Goal: Task Accomplishment & Management: Manage account settings

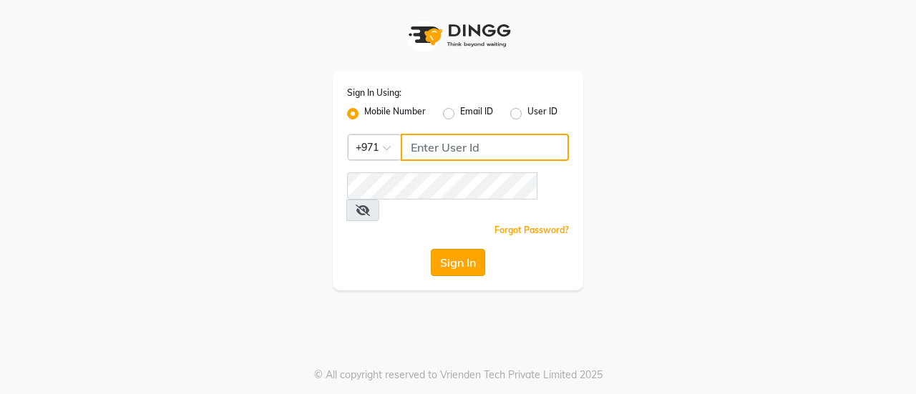
type input "544228034"
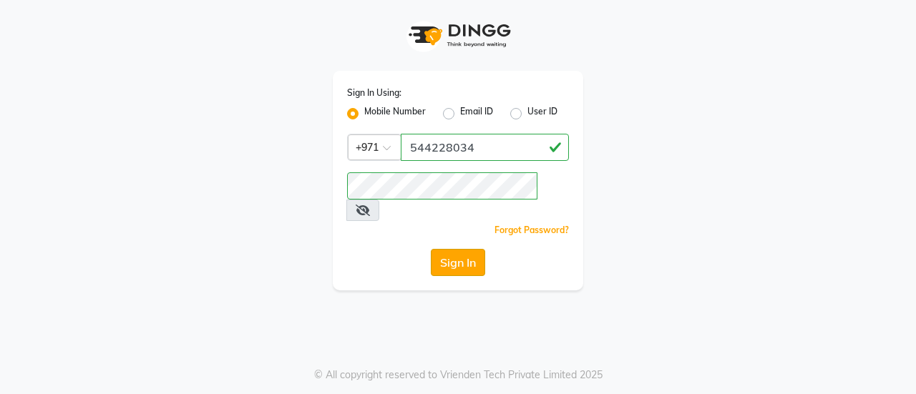
click at [451, 249] on button "Sign In" at bounding box center [458, 262] width 54 height 27
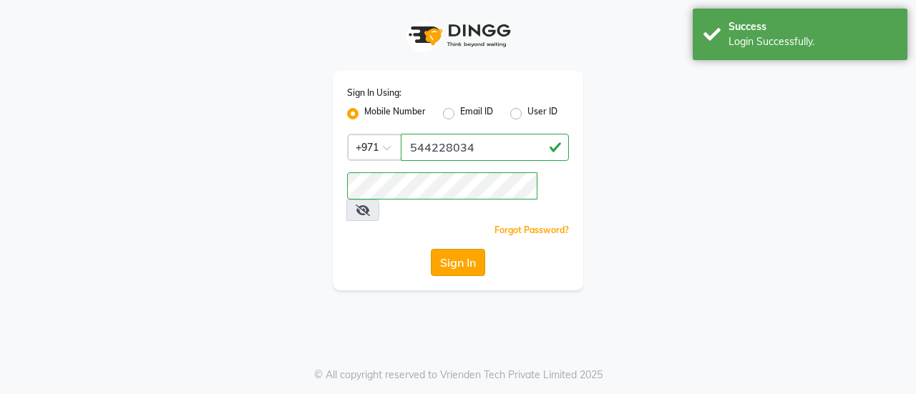
select select "service"
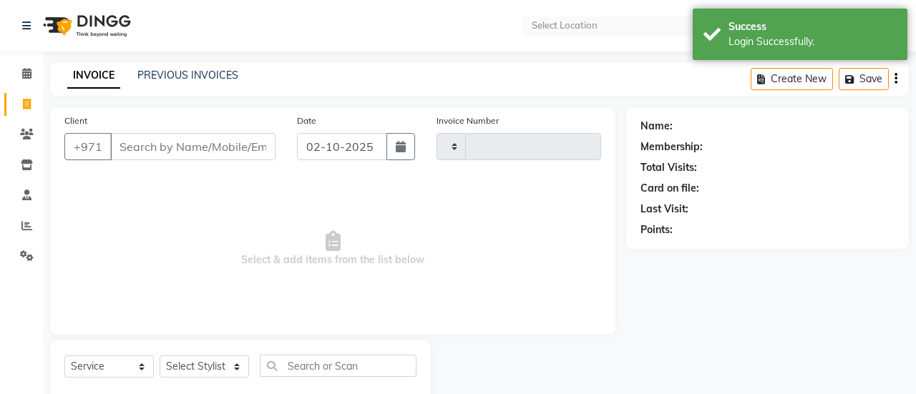
select select "en"
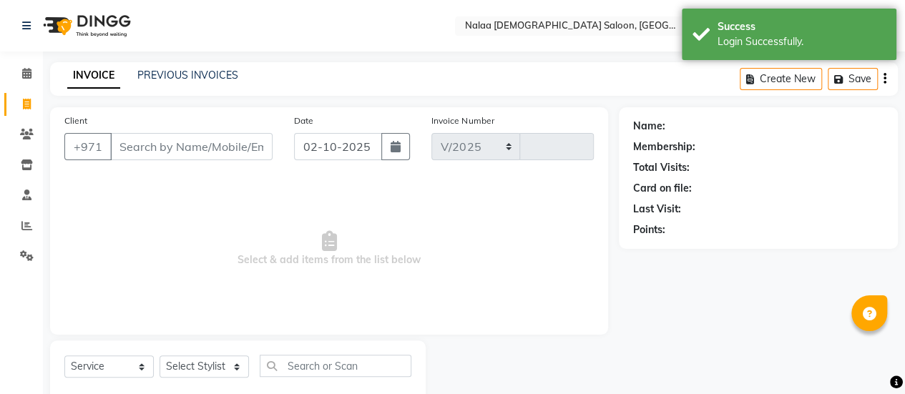
select select "7528"
type input "1462"
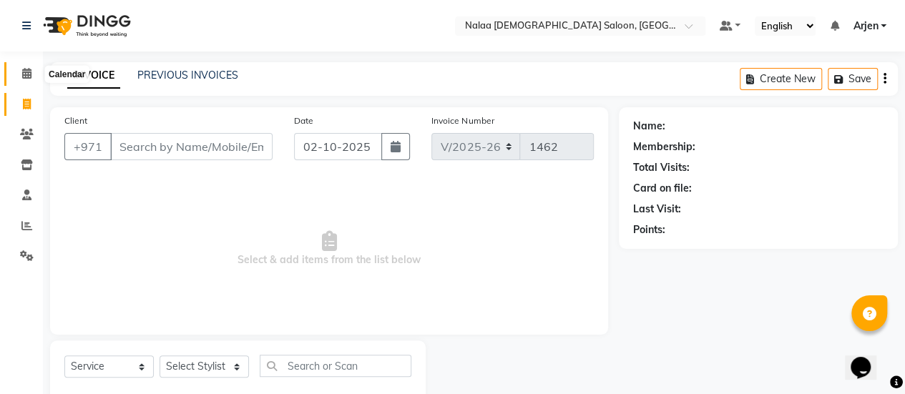
click at [24, 72] on icon at bounding box center [26, 73] width 9 height 11
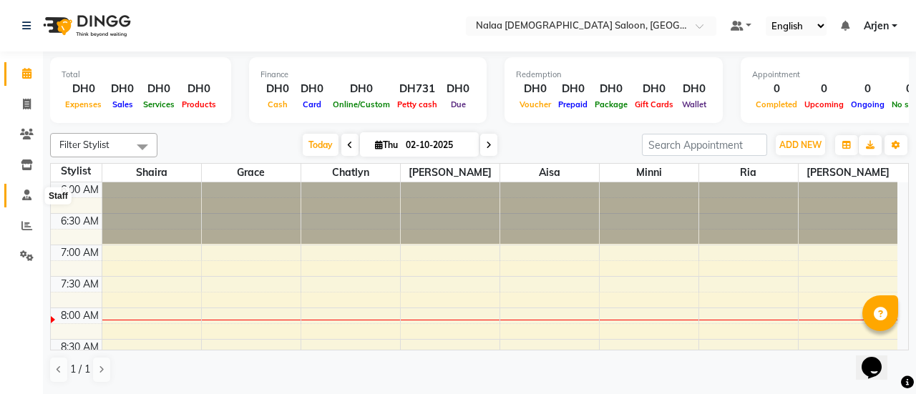
click at [31, 200] on span at bounding box center [26, 195] width 25 height 16
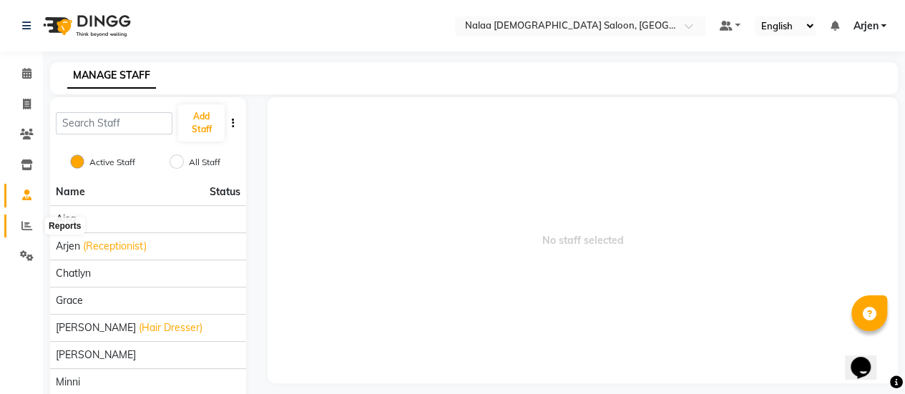
click at [29, 220] on icon at bounding box center [26, 225] width 11 height 11
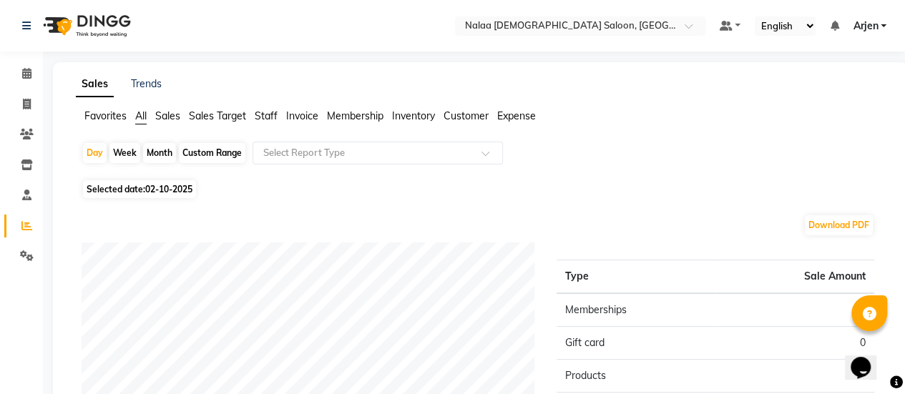
click at [276, 111] on span "Staff" at bounding box center [266, 115] width 23 height 13
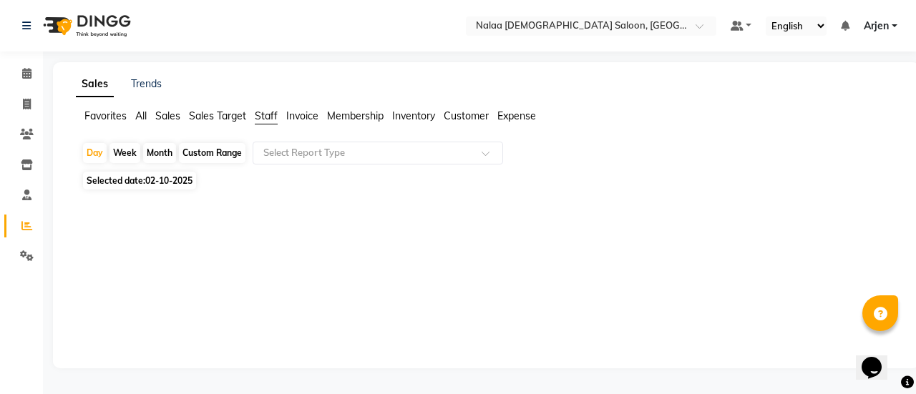
click at [269, 122] on span "Staff" at bounding box center [266, 115] width 23 height 13
click at [127, 177] on span "Selected date: [DATE]" at bounding box center [139, 181] width 113 height 18
select select "10"
select select "2025"
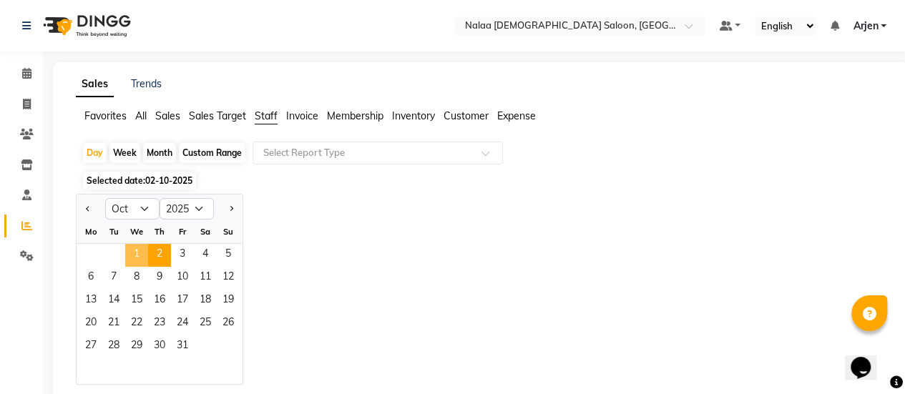
click at [142, 249] on span "1" at bounding box center [136, 255] width 23 height 23
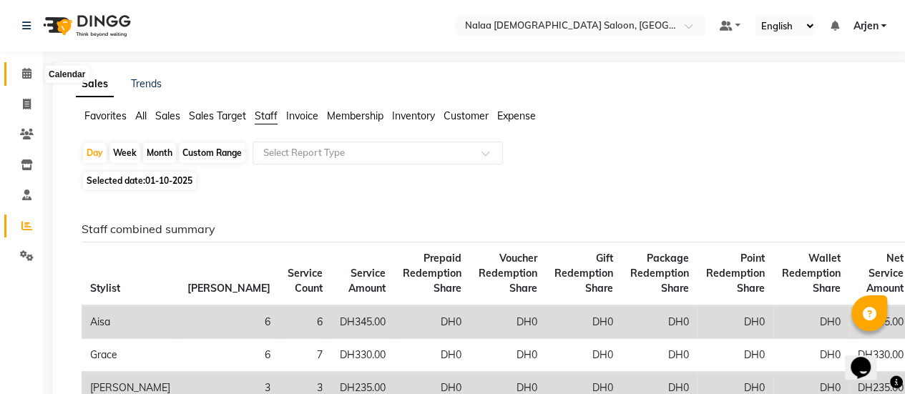
click at [26, 70] on icon at bounding box center [26, 73] width 9 height 11
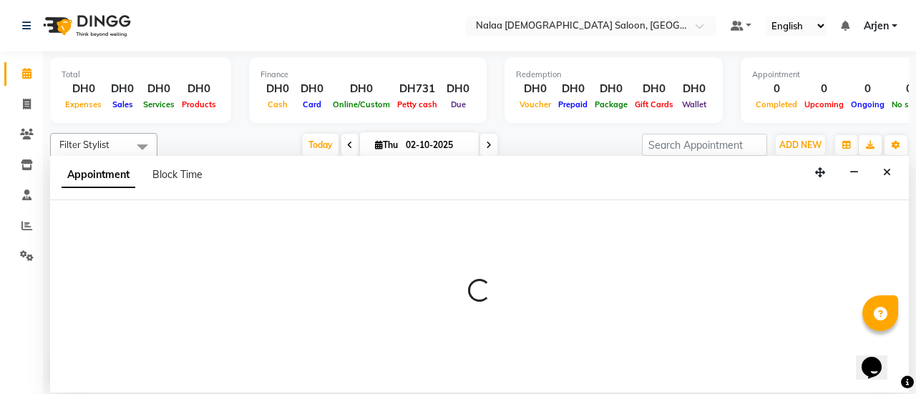
select select "90677"
select select "480"
select select "tentative"
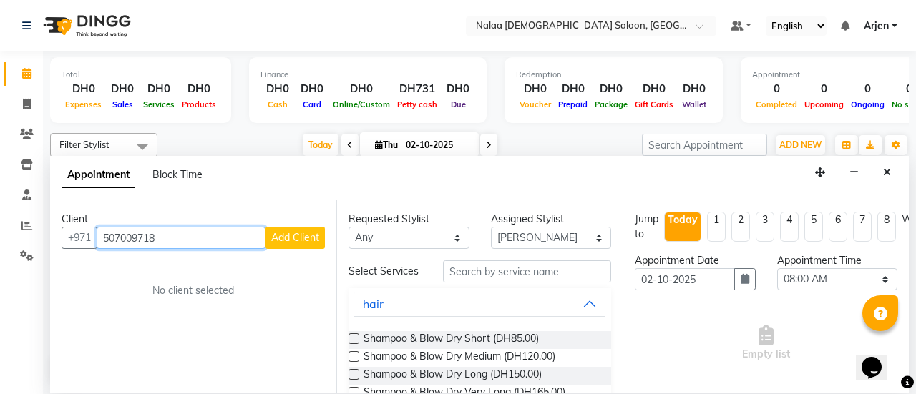
type input "507009718"
click at [299, 229] on button "Add Client" at bounding box center [294, 238] width 59 height 22
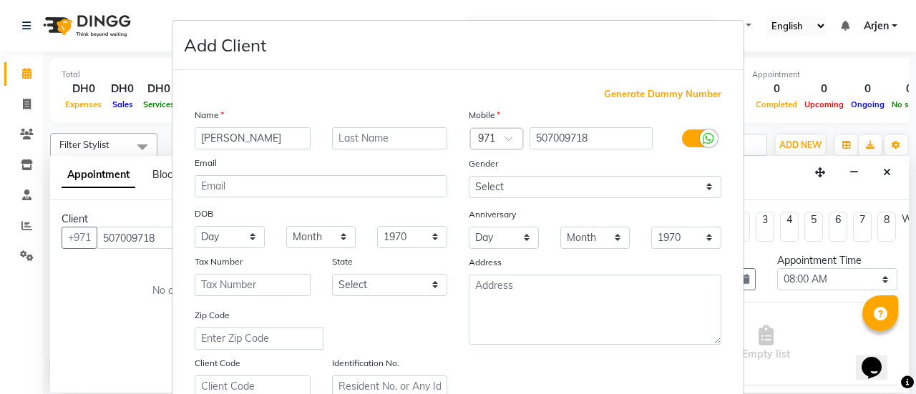
scroll to position [263, 0]
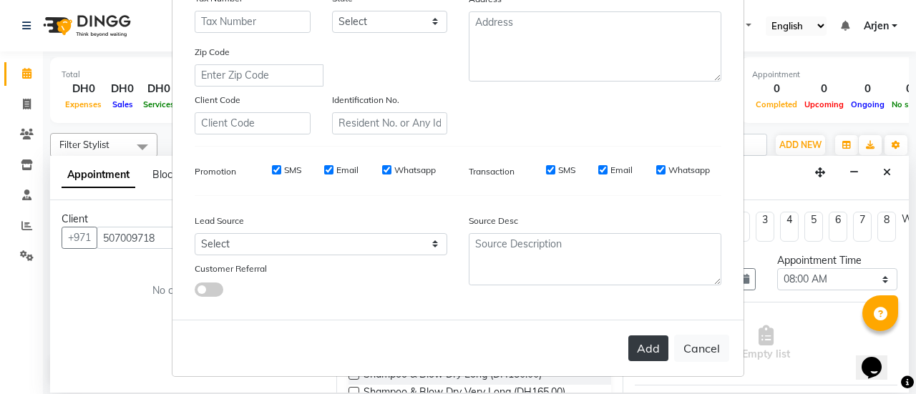
type input "[PERSON_NAME]"
click at [647, 343] on button "Add" at bounding box center [648, 349] width 40 height 26
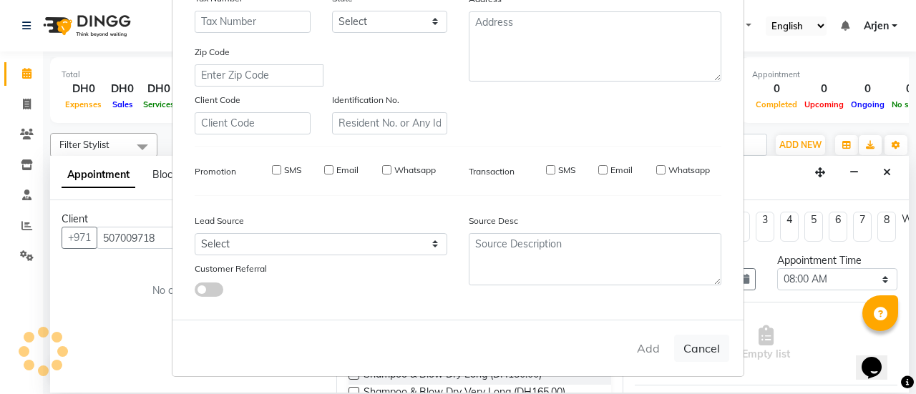
select select
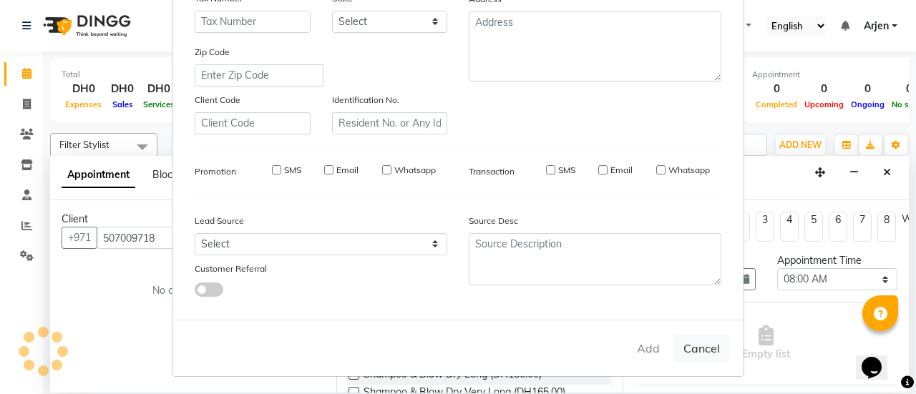
select select
checkbox input "false"
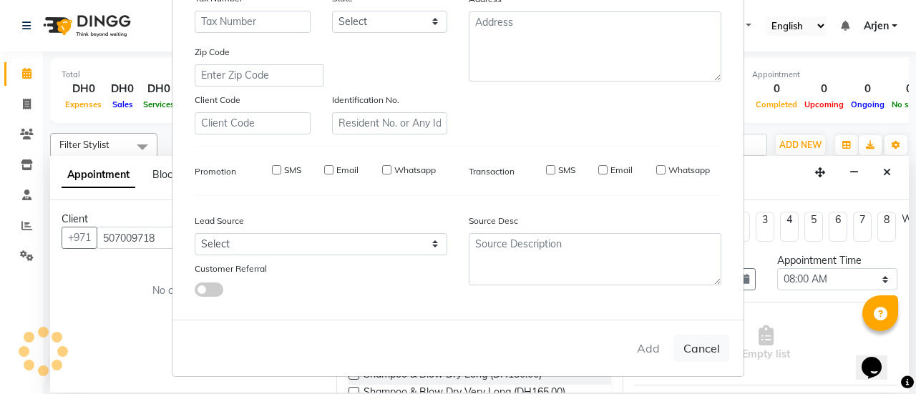
checkbox input "false"
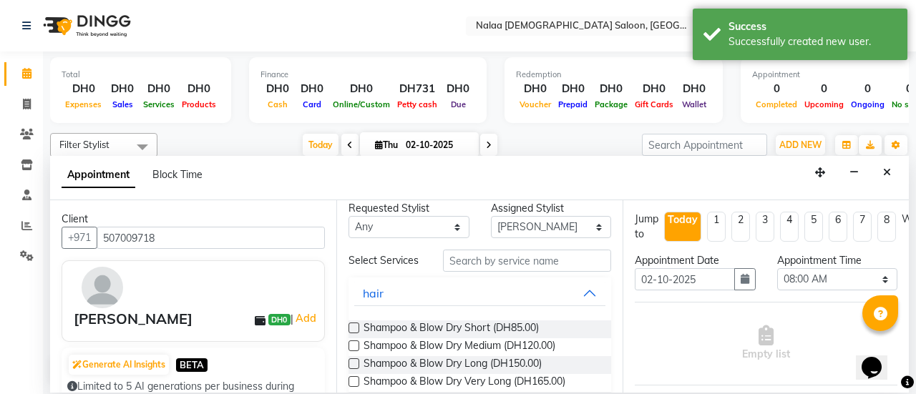
scroll to position [7, 0]
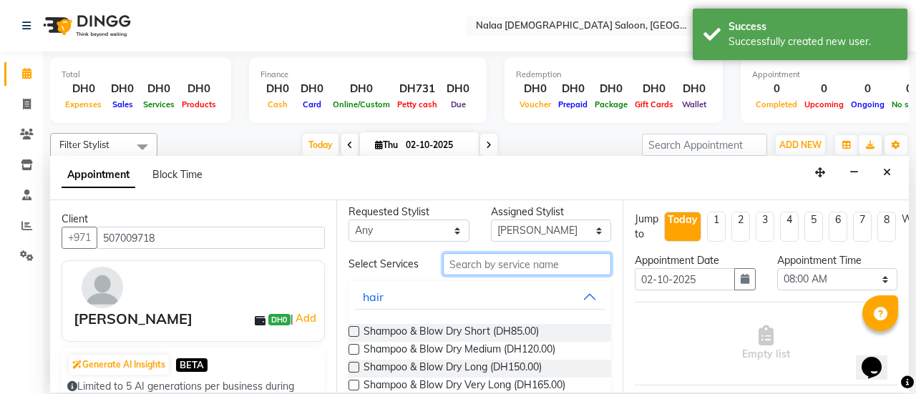
click at [464, 263] on input "text" at bounding box center [527, 264] width 168 height 22
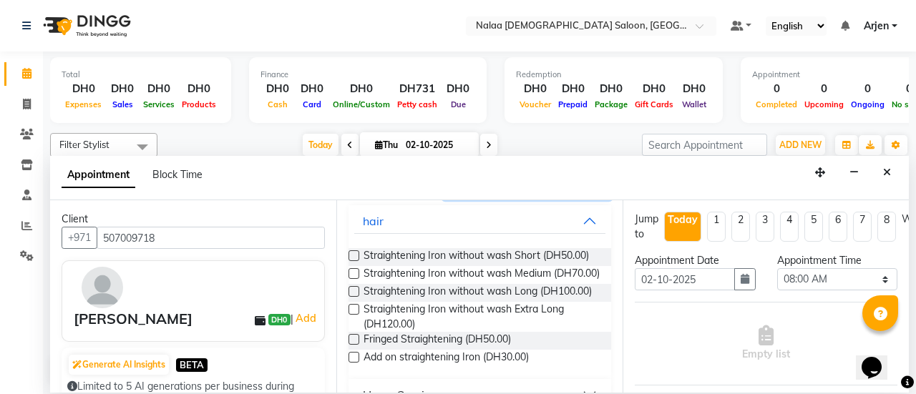
scroll to position [123, 0]
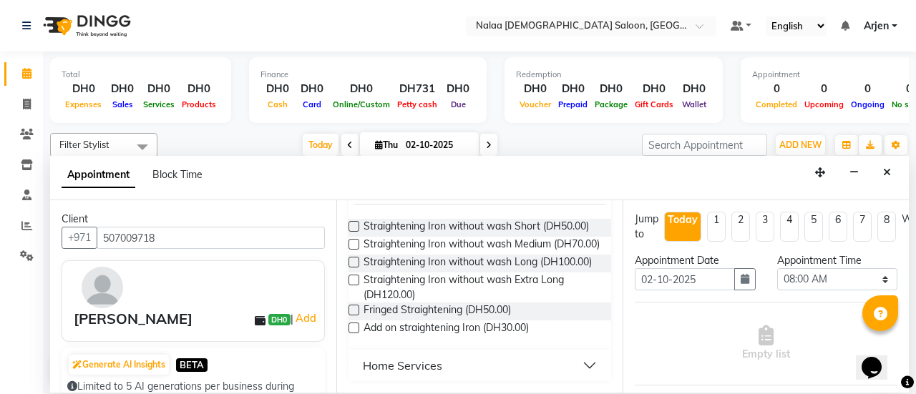
type input "strai"
click at [349, 286] on label at bounding box center [354, 280] width 11 height 11
click at [349, 286] on input "checkbox" at bounding box center [353, 281] width 9 height 9
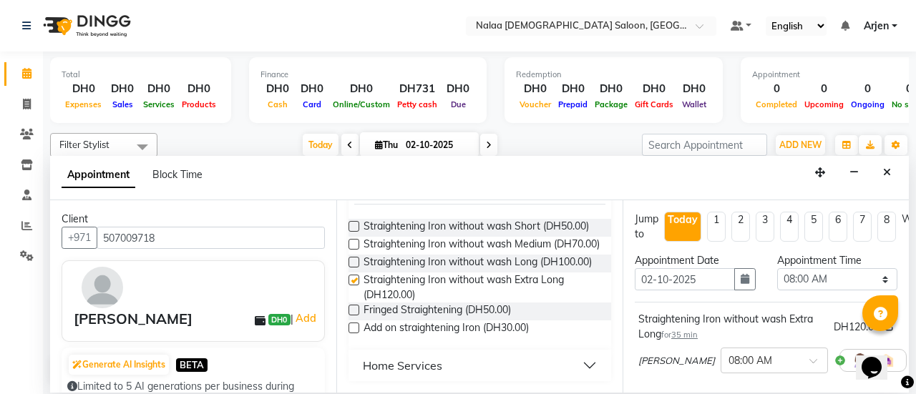
checkbox input "false"
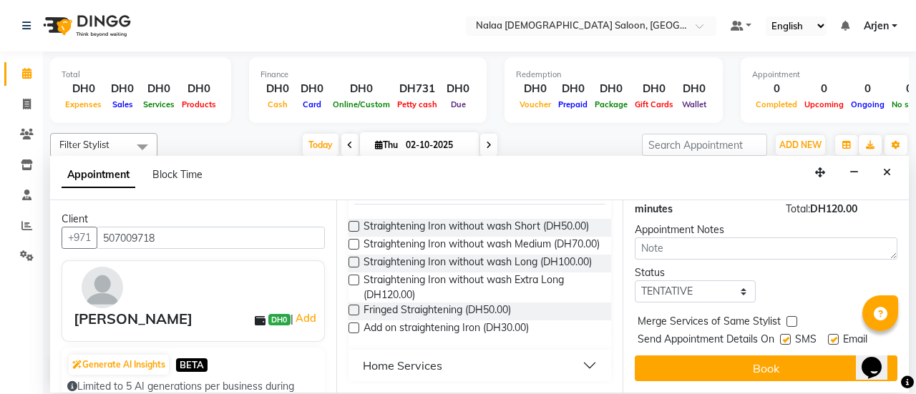
scroll to position [224, 0]
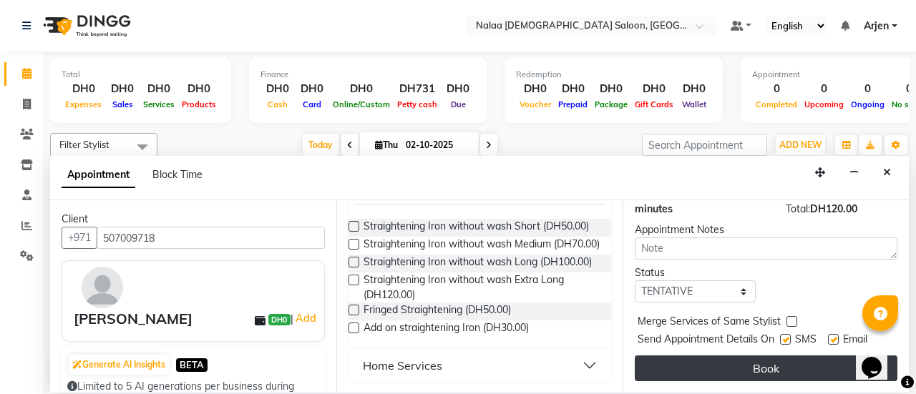
click at [715, 356] on button "Book" at bounding box center [766, 369] width 263 height 26
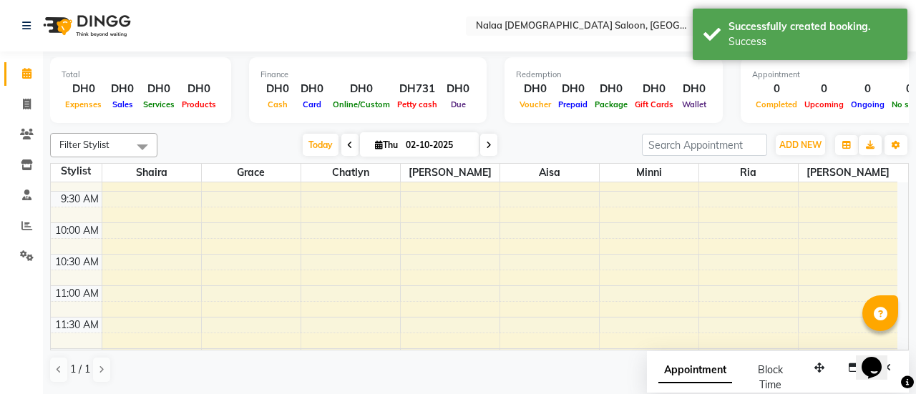
scroll to position [215, 0]
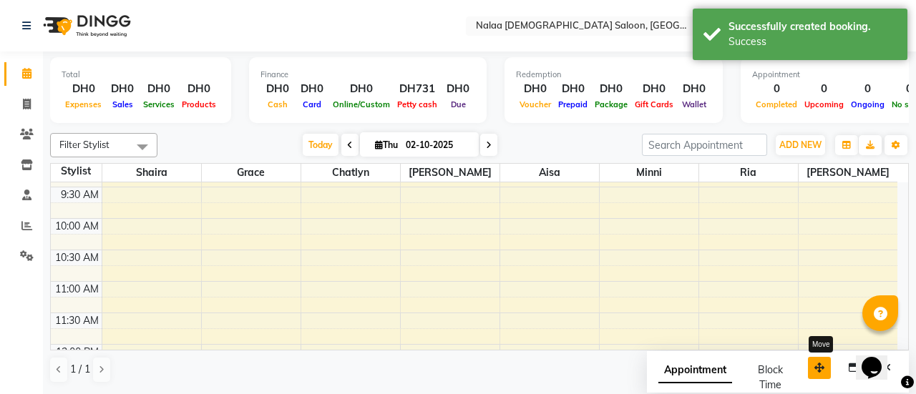
click at [814, 364] on button "button" at bounding box center [819, 368] width 23 height 22
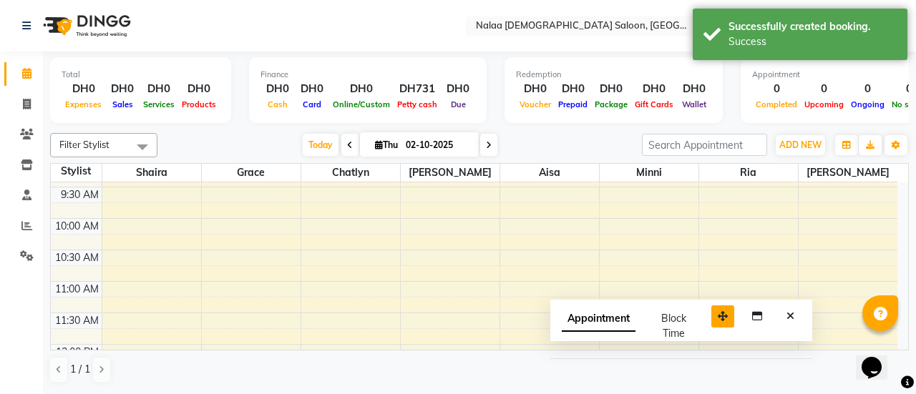
drag, startPoint x: 814, startPoint y: 364, endPoint x: 716, endPoint y: 310, distance: 112.1
click at [716, 310] on button "button" at bounding box center [722, 317] width 23 height 22
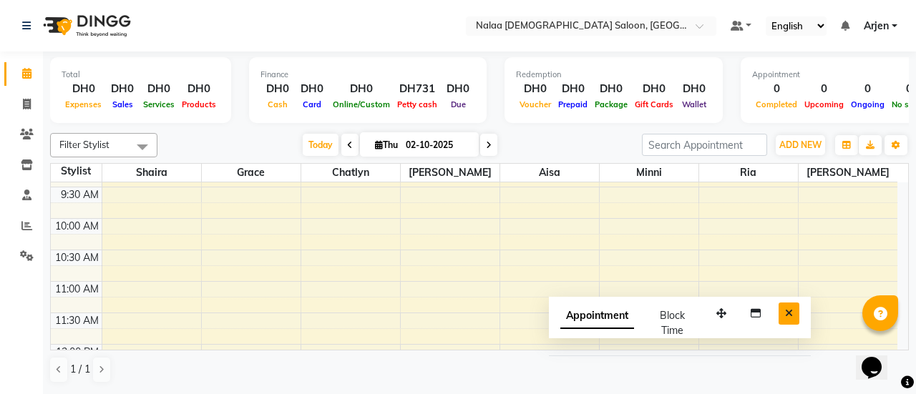
click at [790, 306] on button "Close" at bounding box center [789, 314] width 21 height 22
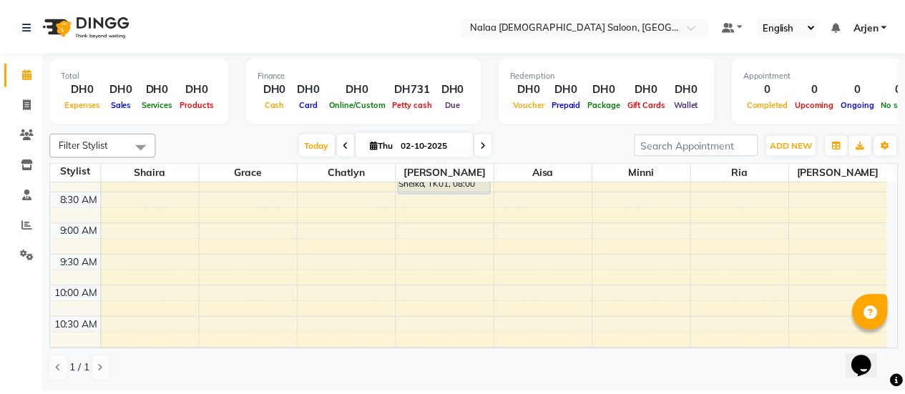
scroll to position [151, 0]
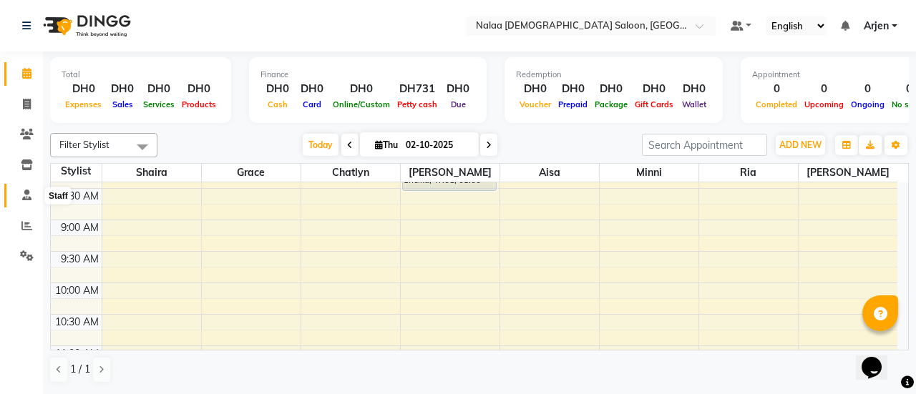
click at [26, 195] on icon at bounding box center [26, 195] width 9 height 11
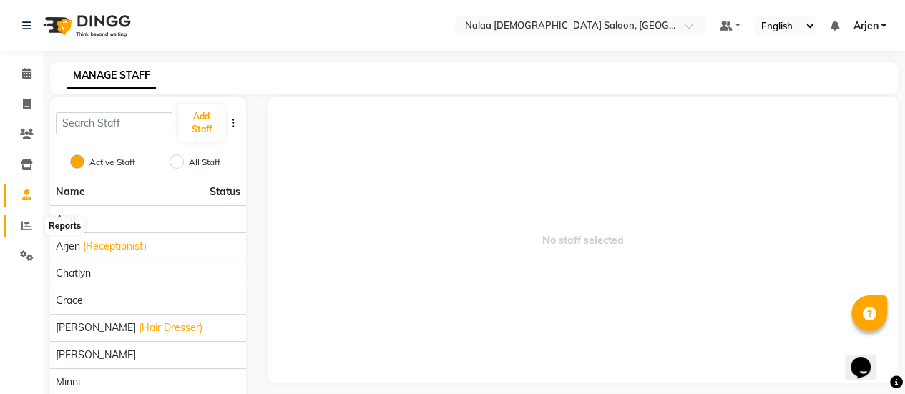
click at [28, 230] on icon at bounding box center [26, 225] width 11 height 11
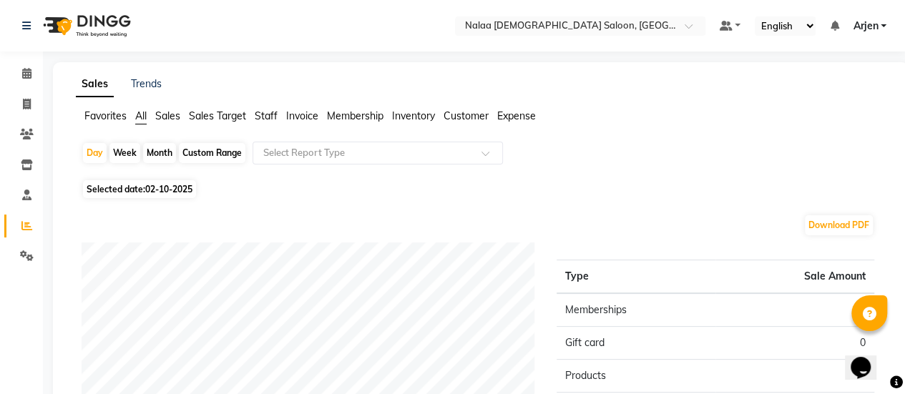
click at [144, 193] on span "Selected date: [DATE]" at bounding box center [139, 189] width 113 height 18
select select "10"
select select "2025"
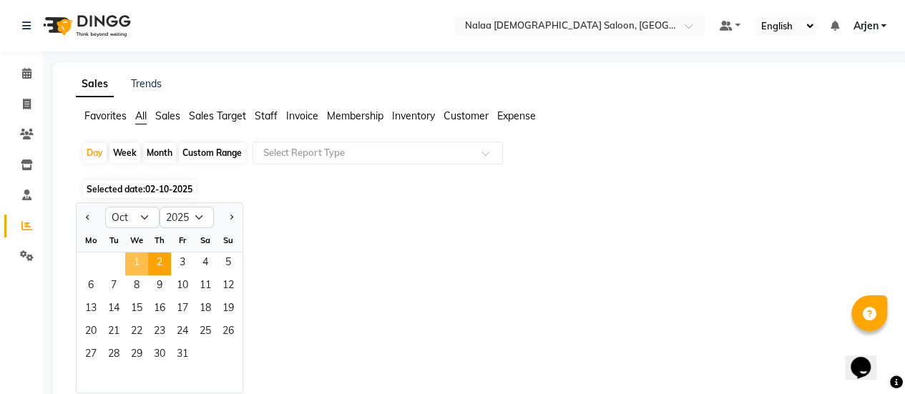
click at [135, 258] on span "1" at bounding box center [136, 264] width 23 height 23
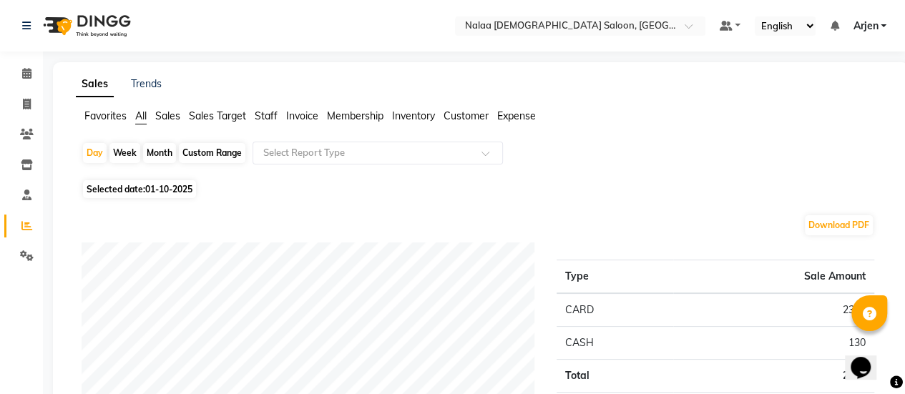
click at [261, 115] on span "Staff" at bounding box center [266, 115] width 23 height 13
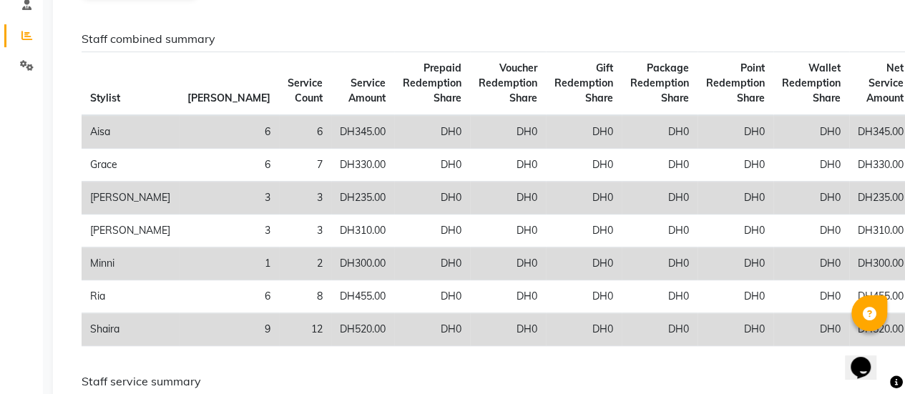
scroll to position [179, 0]
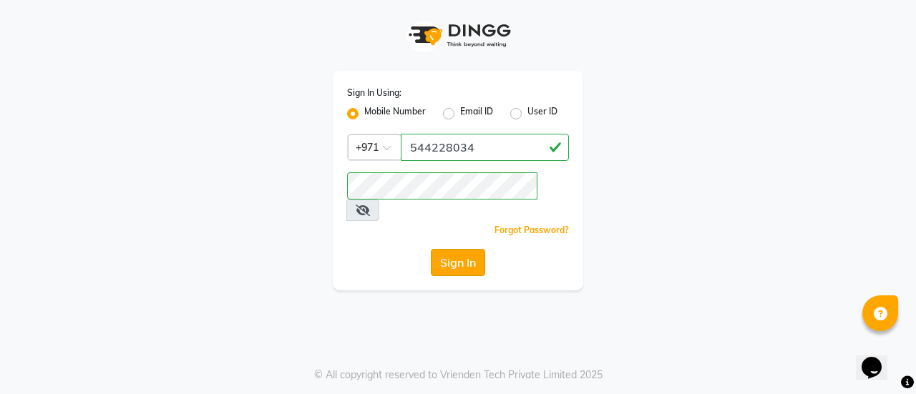
click at [459, 251] on button "Sign In" at bounding box center [458, 262] width 54 height 27
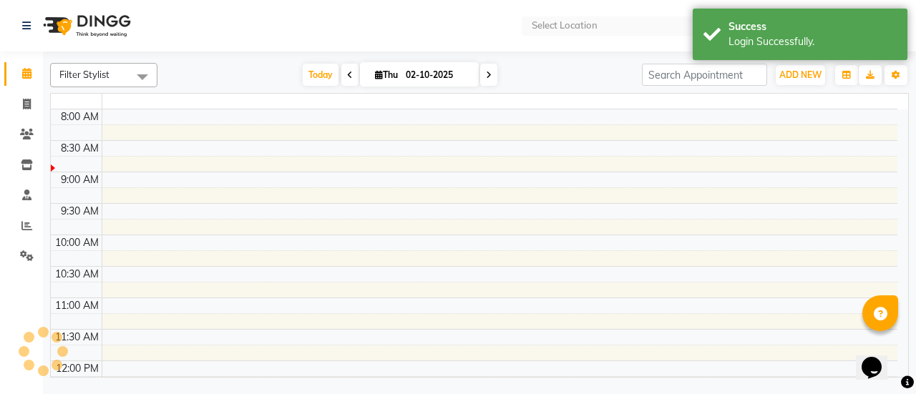
select select "en"
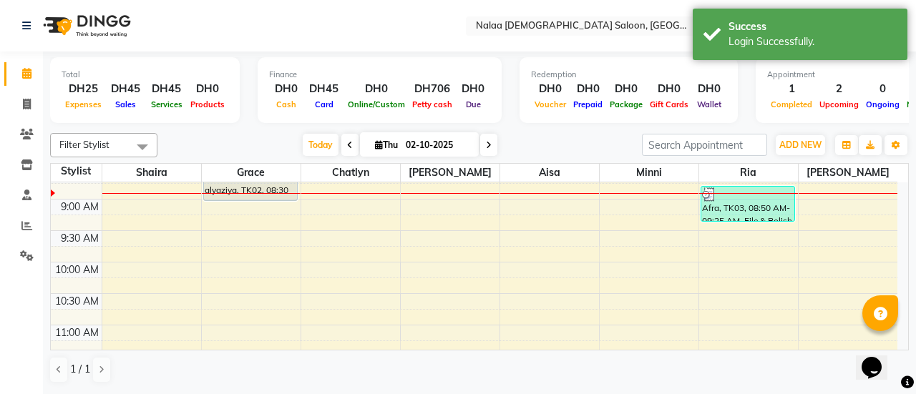
scroll to position [173, 0]
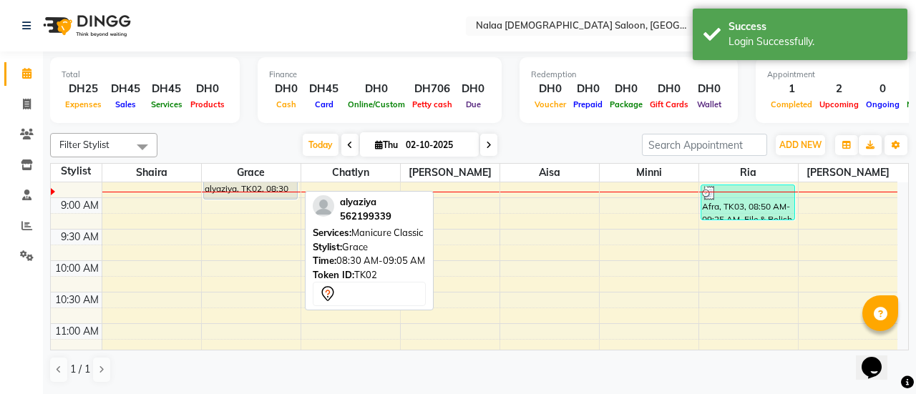
click at [252, 192] on div "alyaziya, TK02, 08:30 AM-09:05 AM, Manicure Classic" at bounding box center [251, 182] width 94 height 34
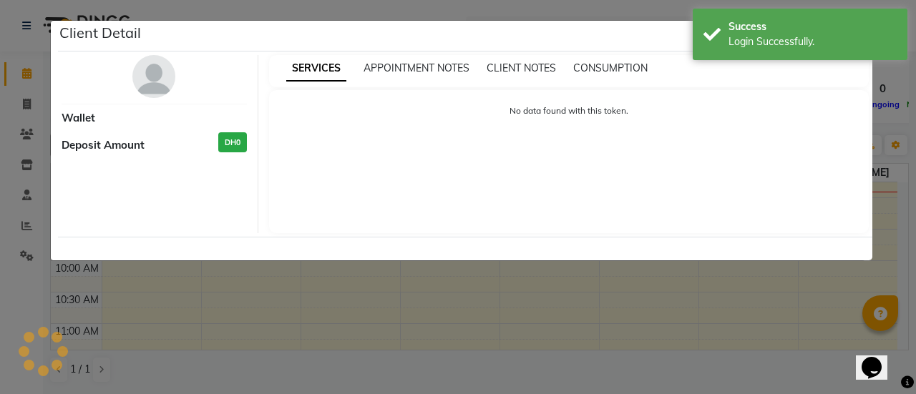
select select "7"
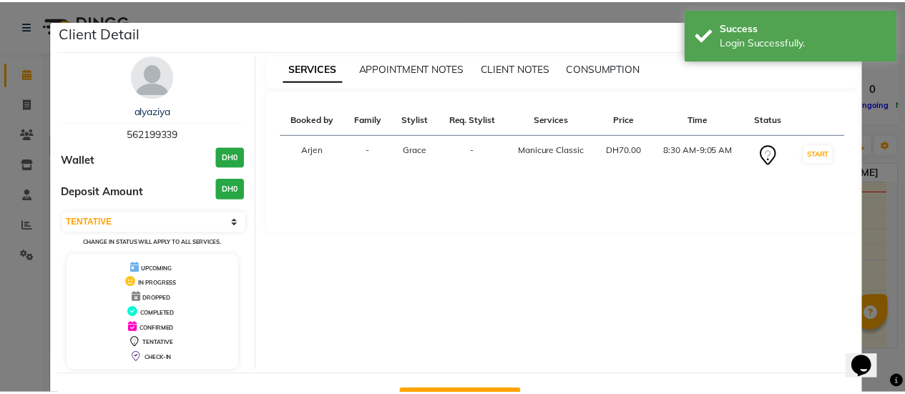
scroll to position [51, 0]
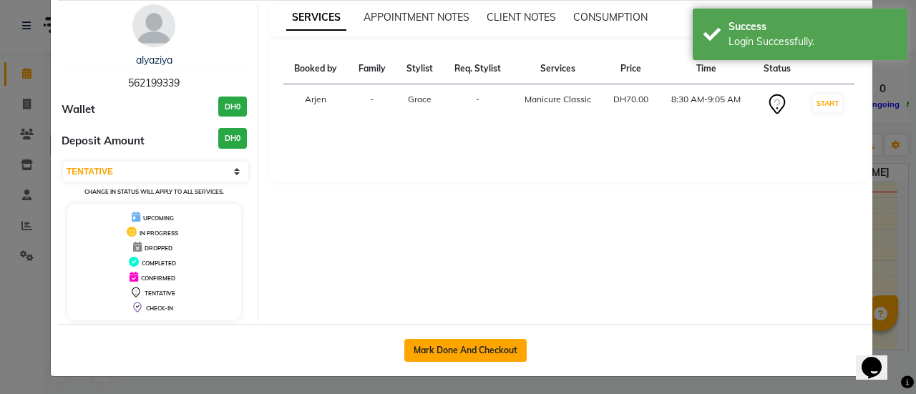
click at [438, 347] on button "Mark Done And Checkout" at bounding box center [465, 350] width 122 height 23
select select "service"
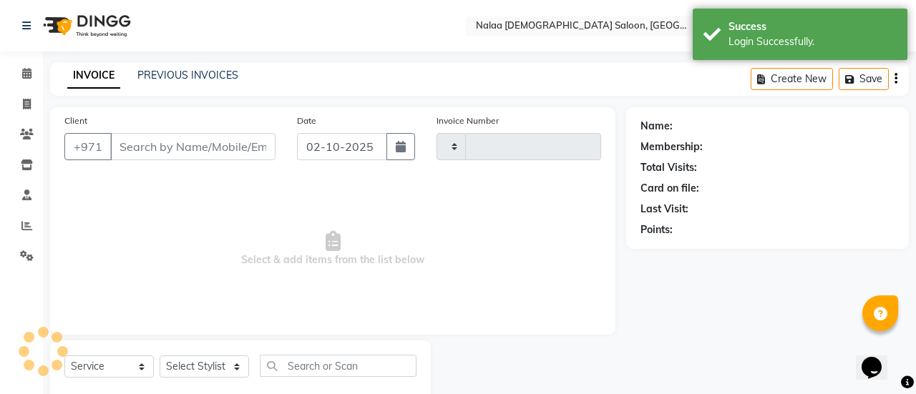
type input "1463"
select select "7528"
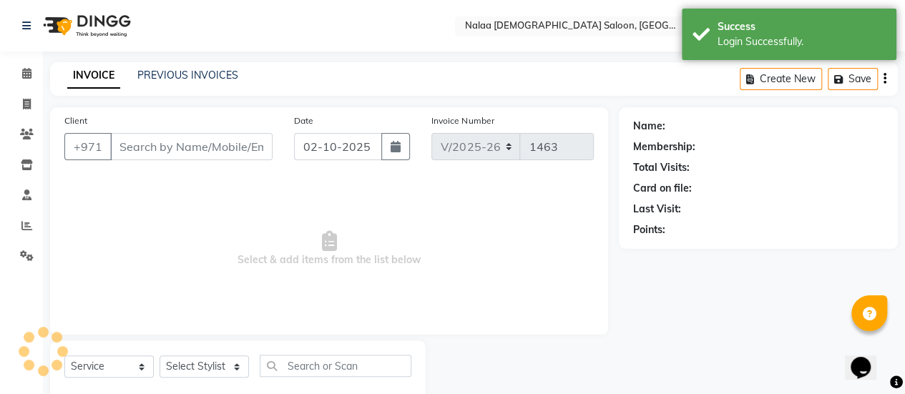
type input "562199339"
select select "90523"
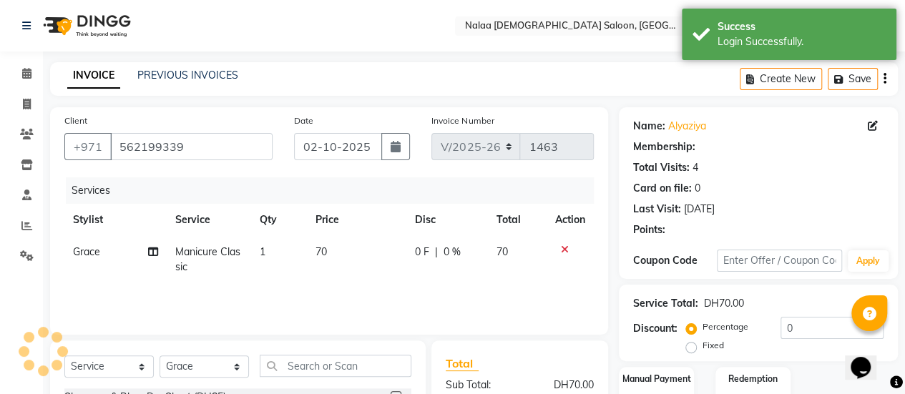
scroll to position [178, 0]
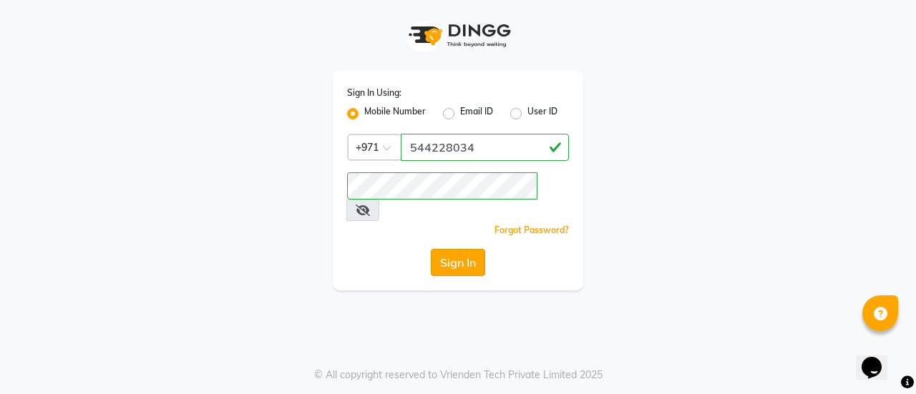
click at [452, 249] on button "Sign In" at bounding box center [458, 262] width 54 height 27
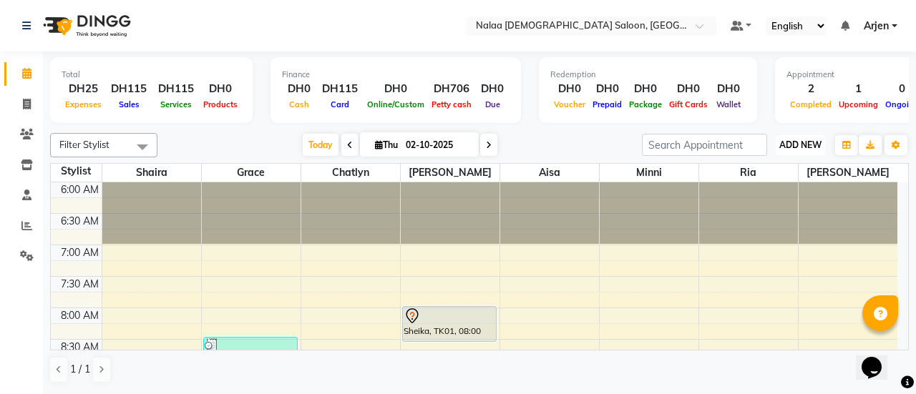
click at [791, 138] on button "ADD NEW Toggle Dropdown" at bounding box center [800, 145] width 49 height 20
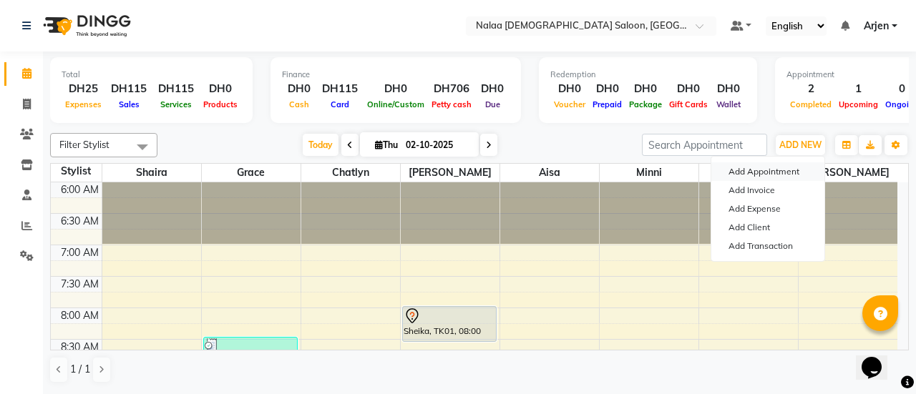
click at [747, 164] on button "Add Appointment" at bounding box center [767, 171] width 113 height 19
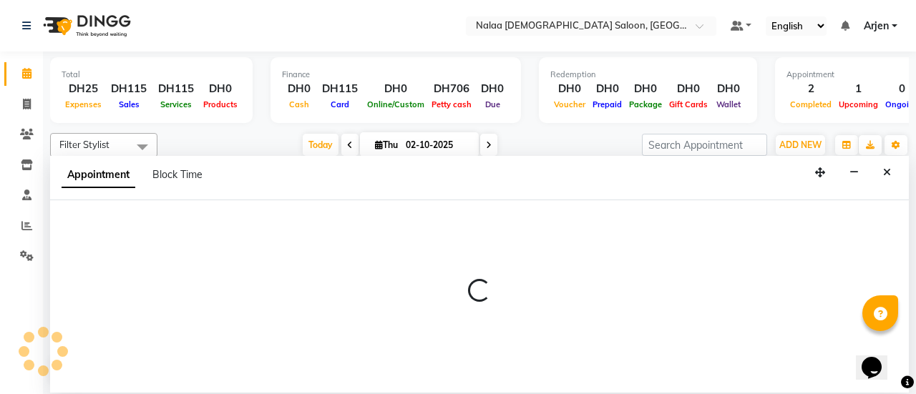
select select "420"
select select "tentative"
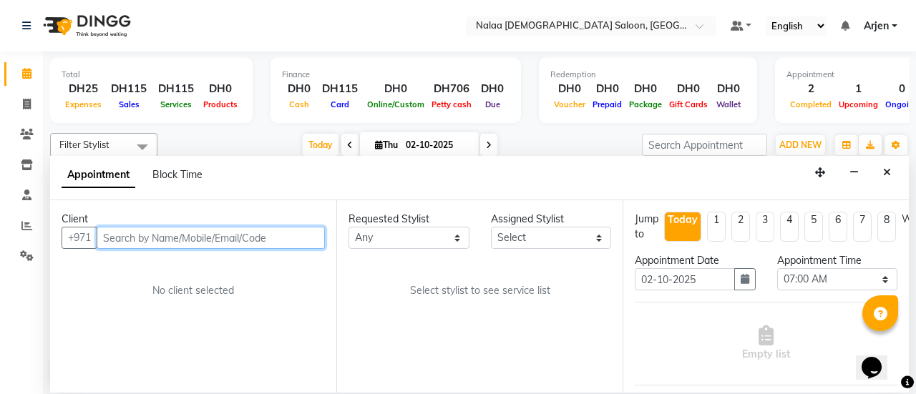
click at [135, 227] on input "text" at bounding box center [211, 238] width 228 height 22
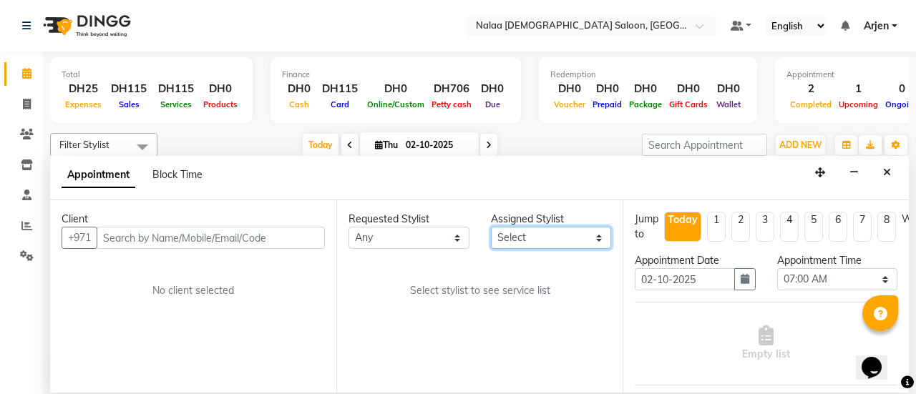
click at [538, 237] on select "Select [PERSON_NAME] [PERSON_NAME] ria [PERSON_NAME]" at bounding box center [551, 238] width 121 height 22
select select "91461"
click at [491, 227] on select "Select [PERSON_NAME] [PERSON_NAME] ria [PERSON_NAME]" at bounding box center [551, 238] width 121 height 22
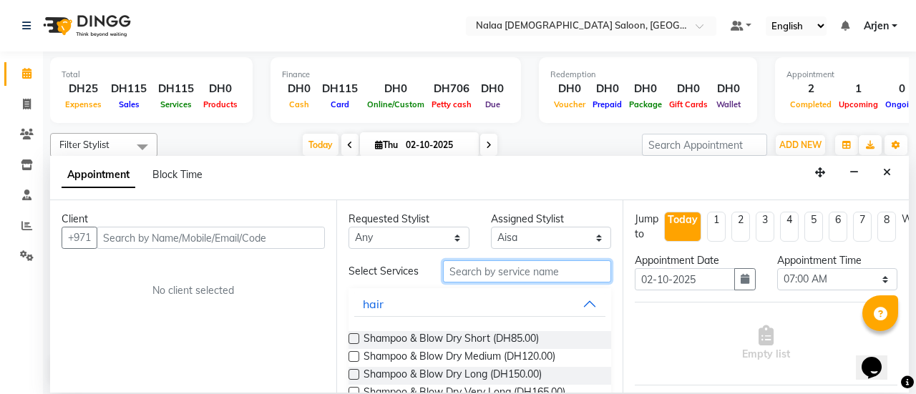
click at [502, 277] on input "text" at bounding box center [527, 271] width 168 height 22
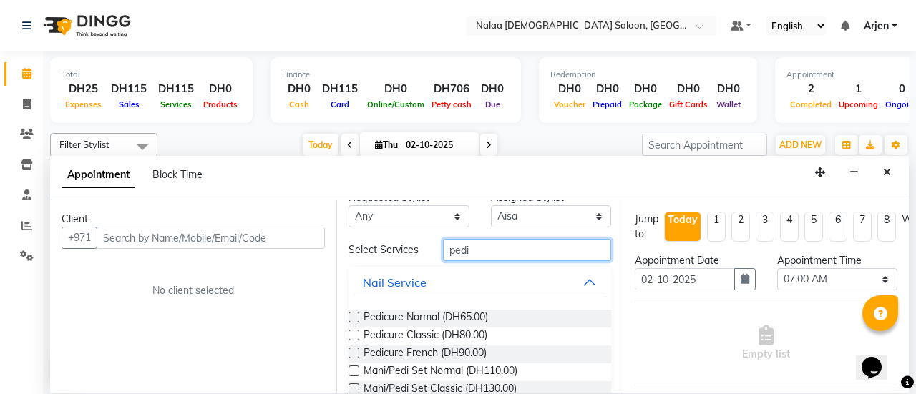
scroll to position [24, 0]
type input "pedi"
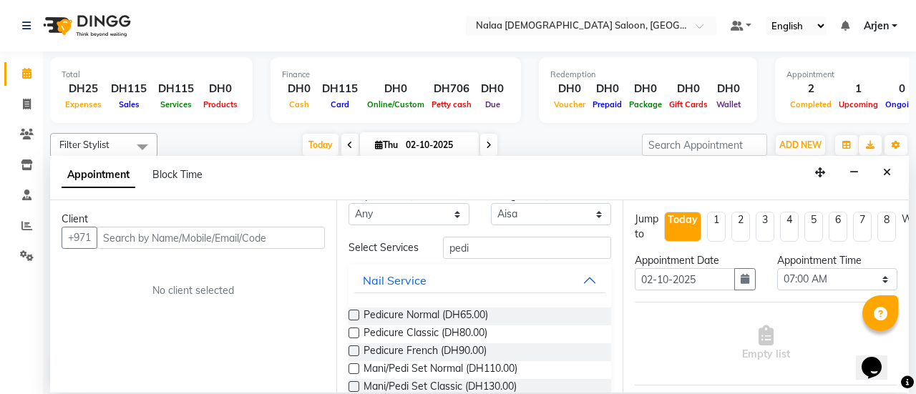
click at [359, 318] on div "Pedicure Normal (DH65.00)" at bounding box center [480, 317] width 263 height 18
click at [351, 313] on label at bounding box center [354, 315] width 11 height 11
click at [351, 313] on input "checkbox" at bounding box center [353, 316] width 9 height 9
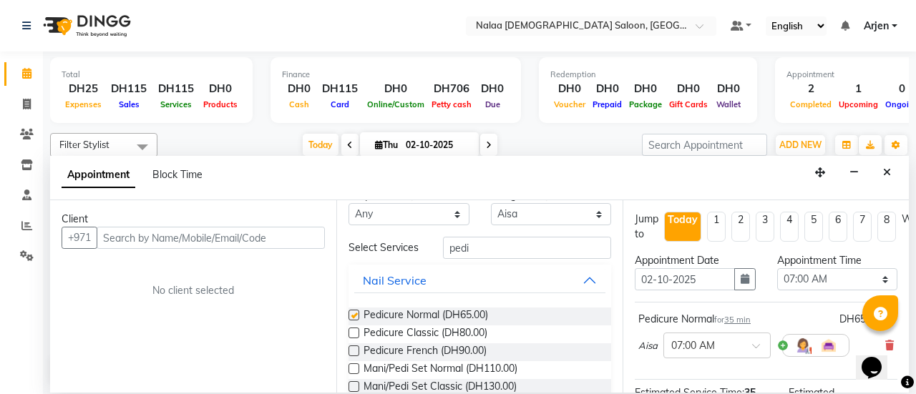
checkbox input "false"
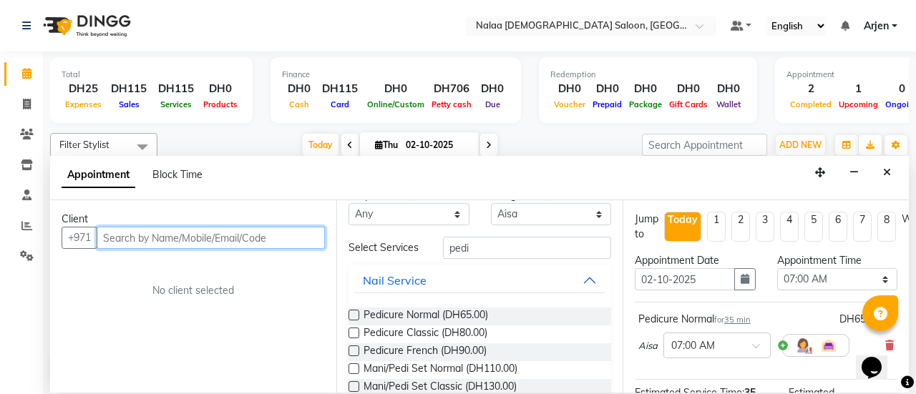
click at [206, 232] on input "text" at bounding box center [211, 238] width 228 height 22
type input "509192293"
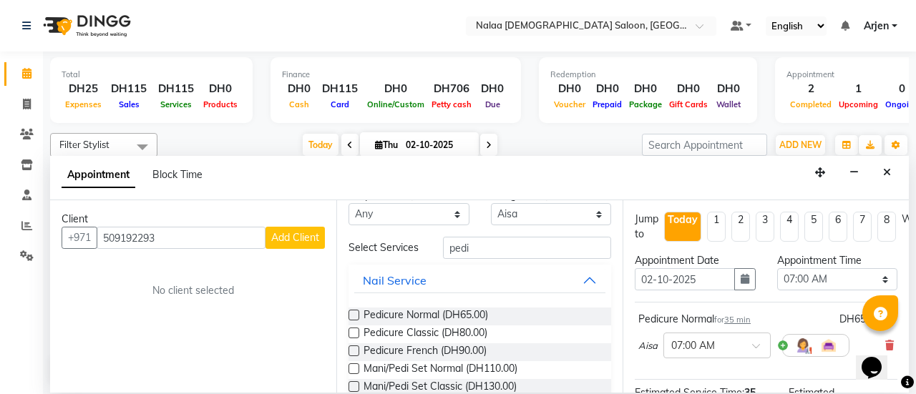
click at [292, 231] on span "Add Client" at bounding box center [295, 237] width 48 height 13
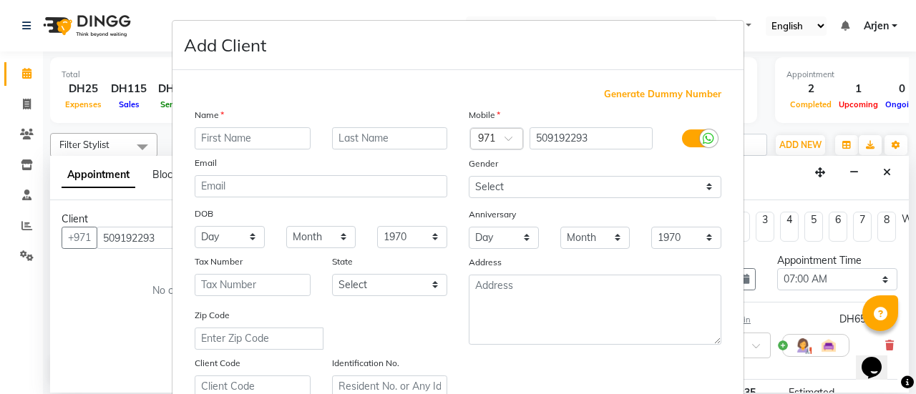
click at [230, 135] on input "text" at bounding box center [253, 138] width 116 height 22
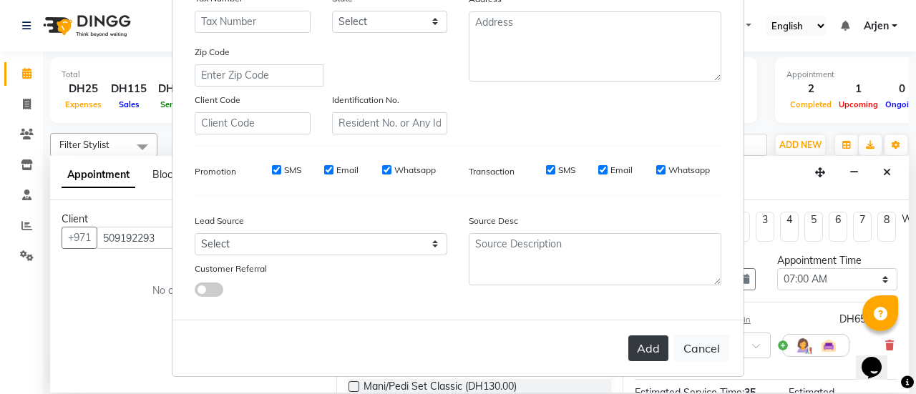
type input "zahra"
click at [643, 350] on button "Add" at bounding box center [648, 349] width 40 height 26
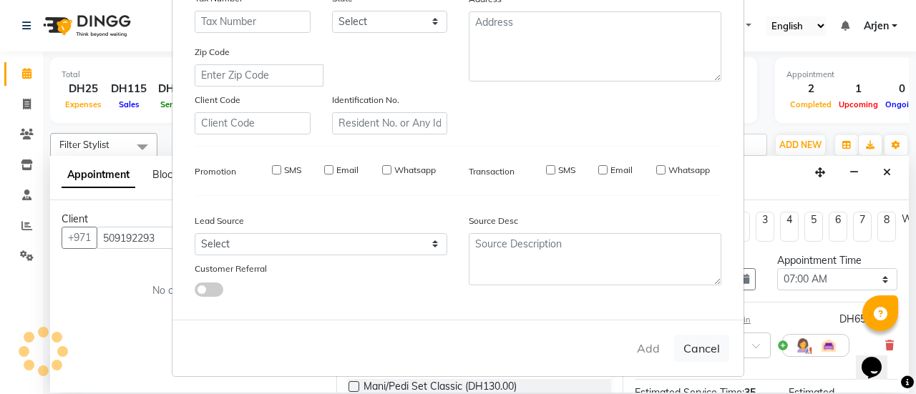
select select
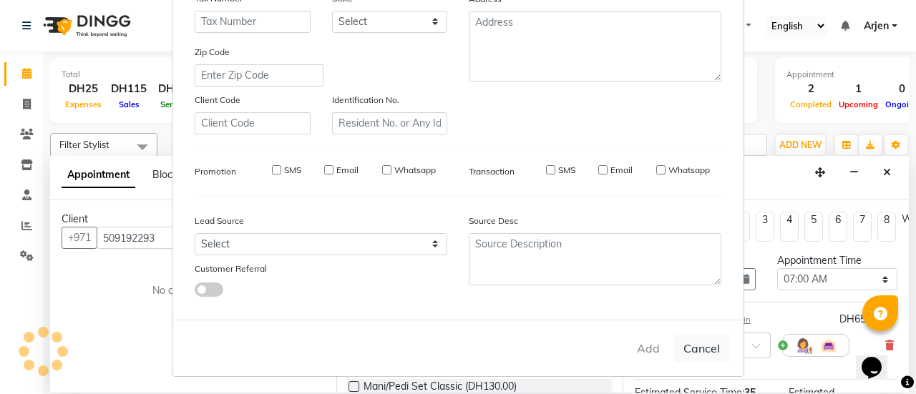
select select
checkbox input "false"
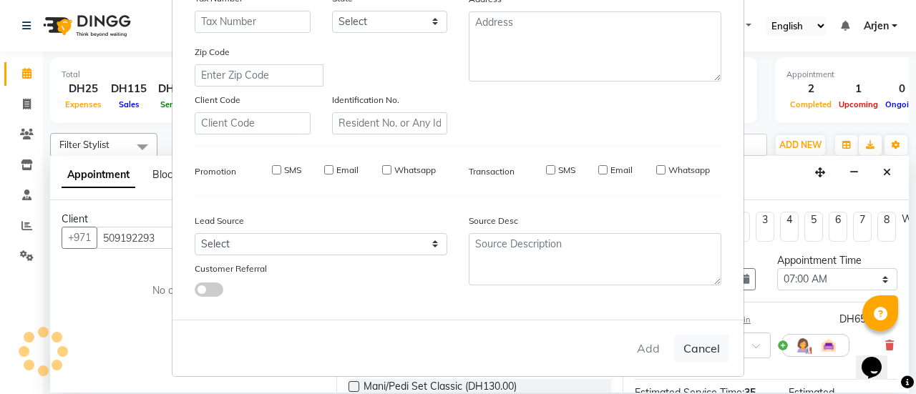
checkbox input "false"
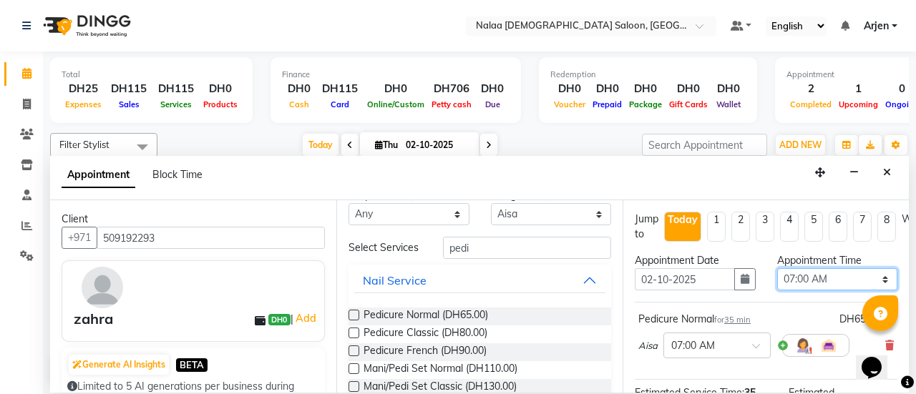
click at [798, 283] on select "Select 07:00 AM 07:05 AM 07:10 AM 07:15 AM 07:20 AM 07:25 AM 07:30 AM 07:35 AM …" at bounding box center [837, 279] width 121 height 22
select select "555"
click at [777, 268] on select "Select 07:00 AM 07:05 AM 07:10 AM 07:15 AM 07:20 AM 07:25 AM 07:30 AM 07:35 AM …" at bounding box center [837, 279] width 121 height 22
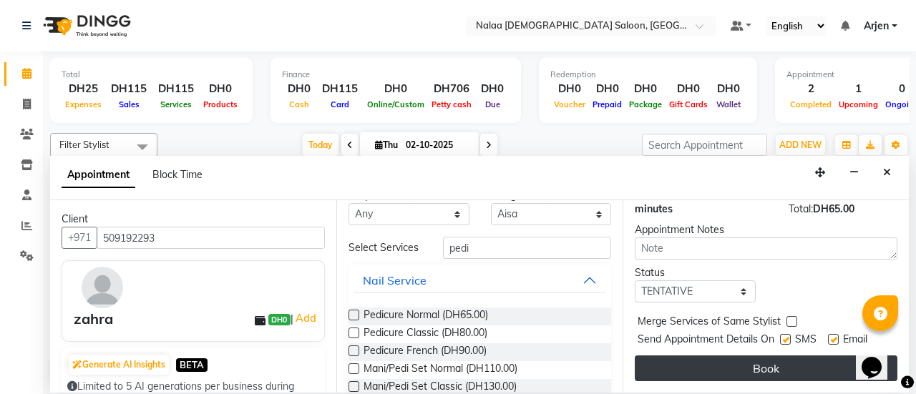
click at [755, 360] on button "Book" at bounding box center [766, 369] width 263 height 26
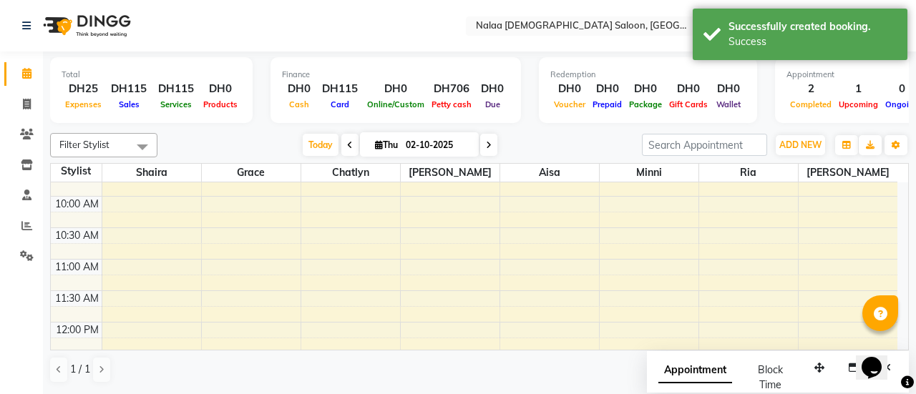
scroll to position [240, 0]
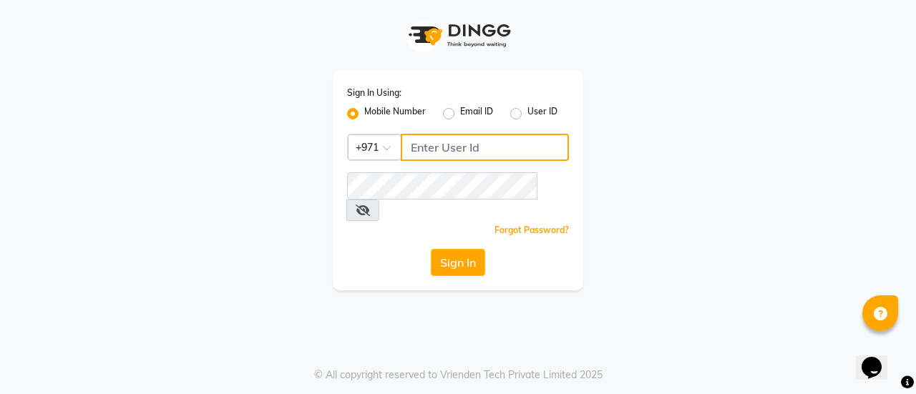
type input "544228034"
